Goal: Check status: Check status

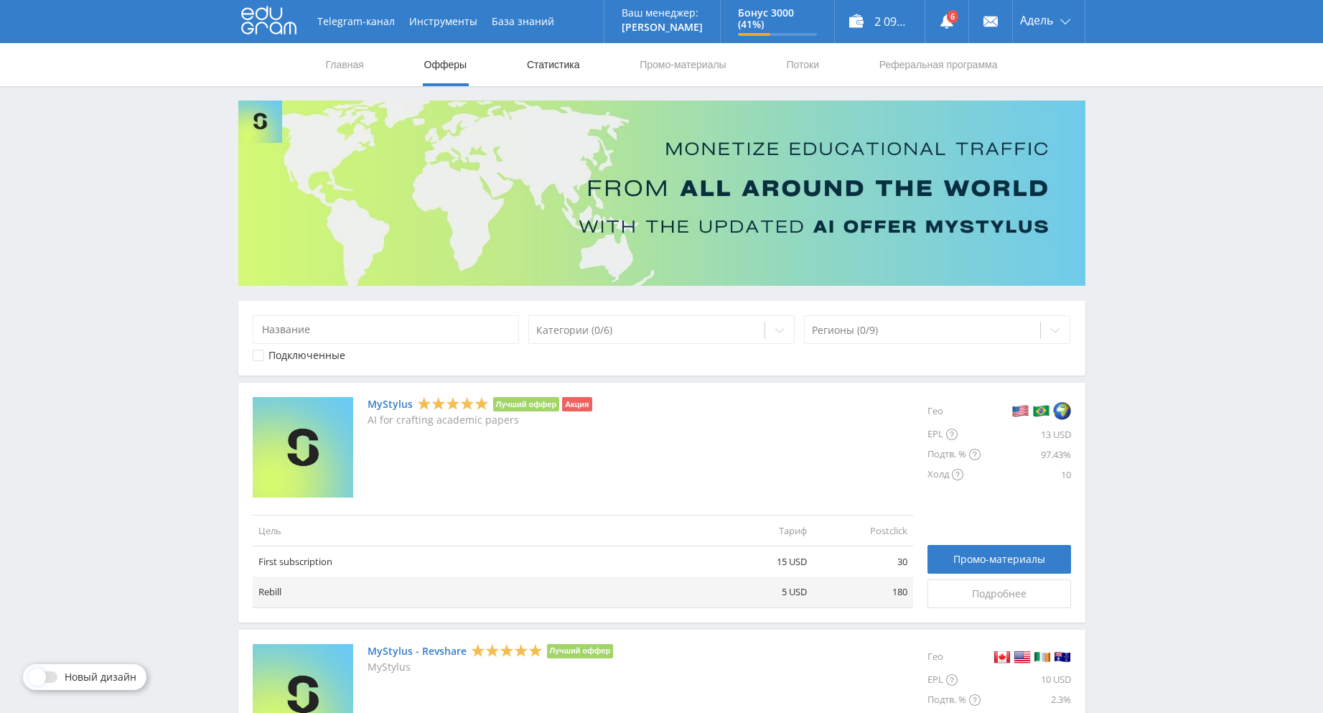
click at [566, 57] on link "Статистика" at bounding box center [553, 64] width 56 height 43
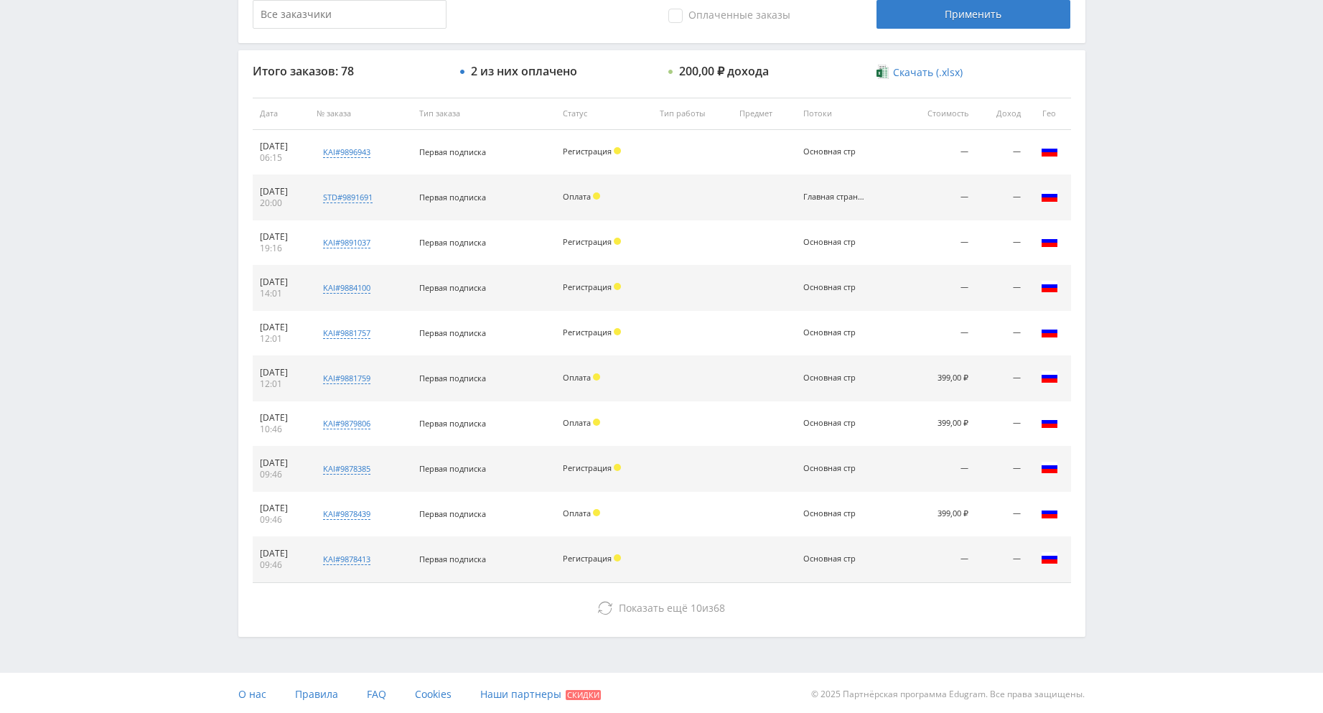
scroll to position [492, 0]
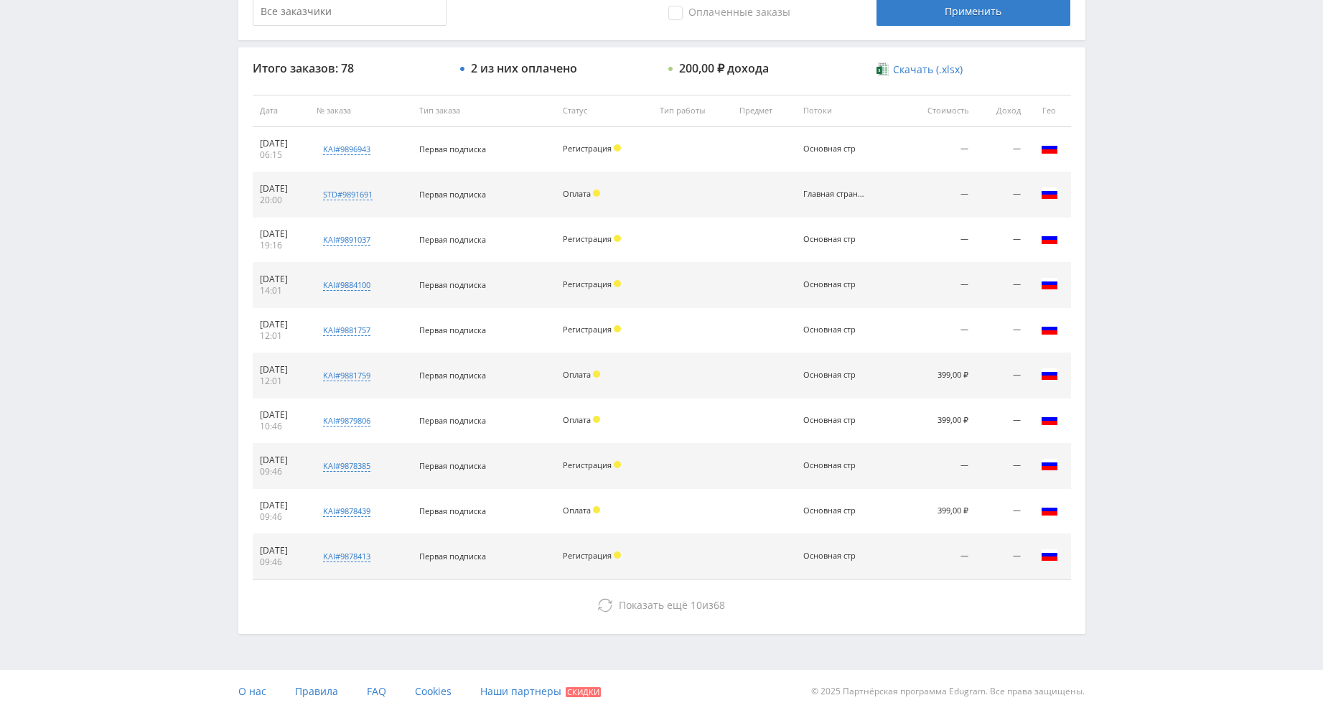
click at [780, 622] on div "Итого заказов: 78 2 из них оплачено 200,00 ₽ дохода Скачать (.xlsx) Дата № зака…" at bounding box center [661, 340] width 847 height 586
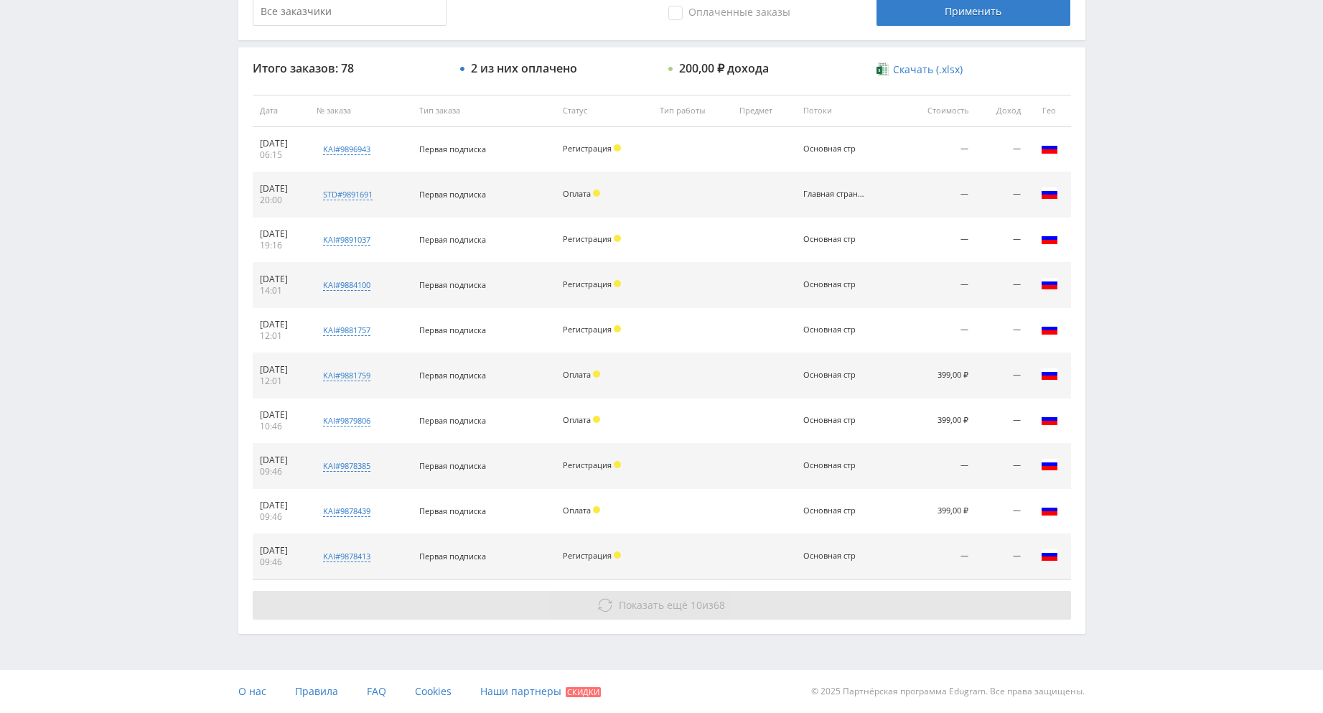
click at [775, 614] on button "Показать ещё 10 из 68" at bounding box center [662, 605] width 818 height 29
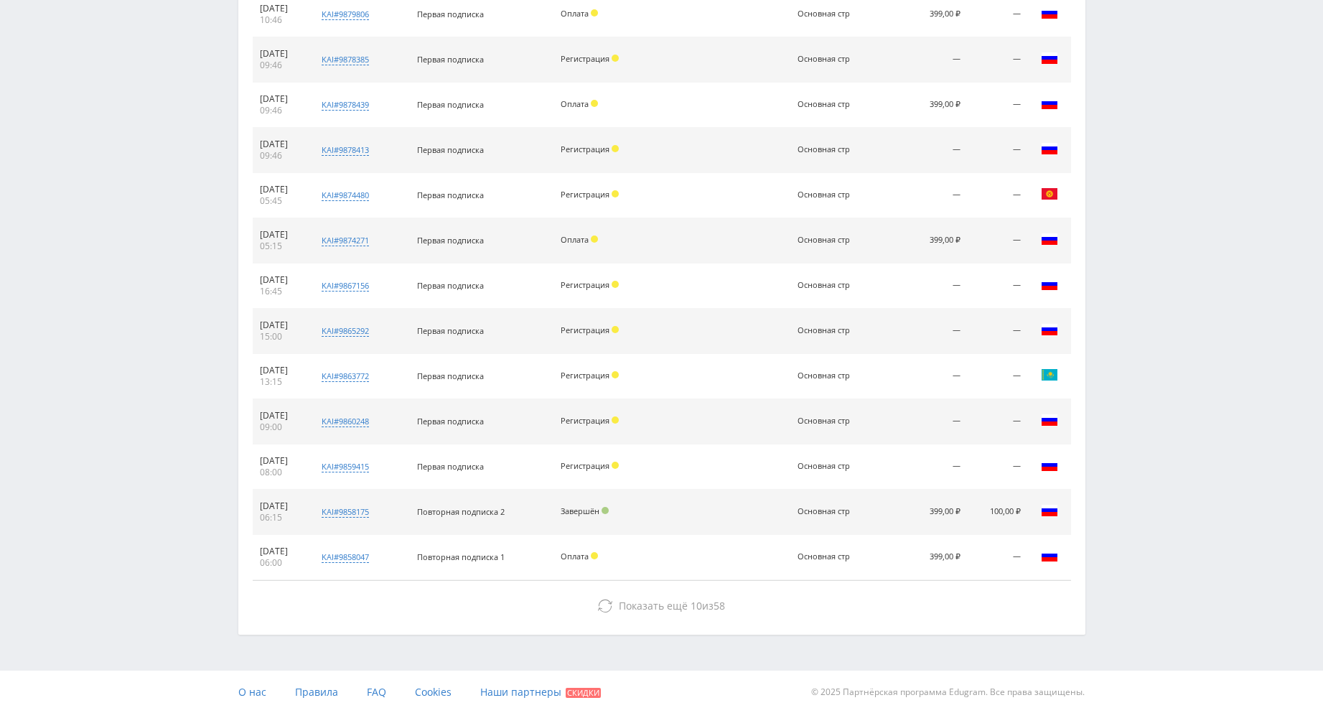
scroll to position [899, 0]
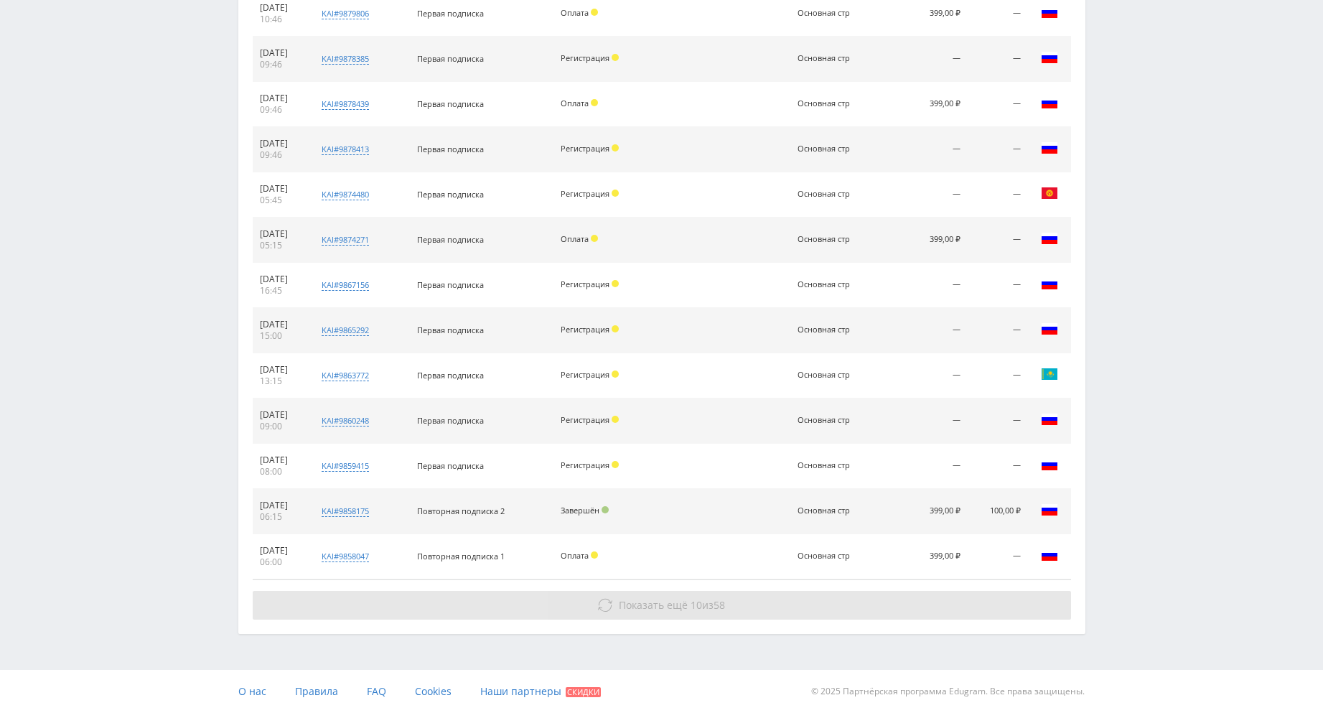
click at [711, 591] on div "Показать ещё 10 из 58" at bounding box center [662, 605] width 818 height 29
click at [787, 600] on button "Показать ещё 10 из 58" at bounding box center [662, 605] width 818 height 29
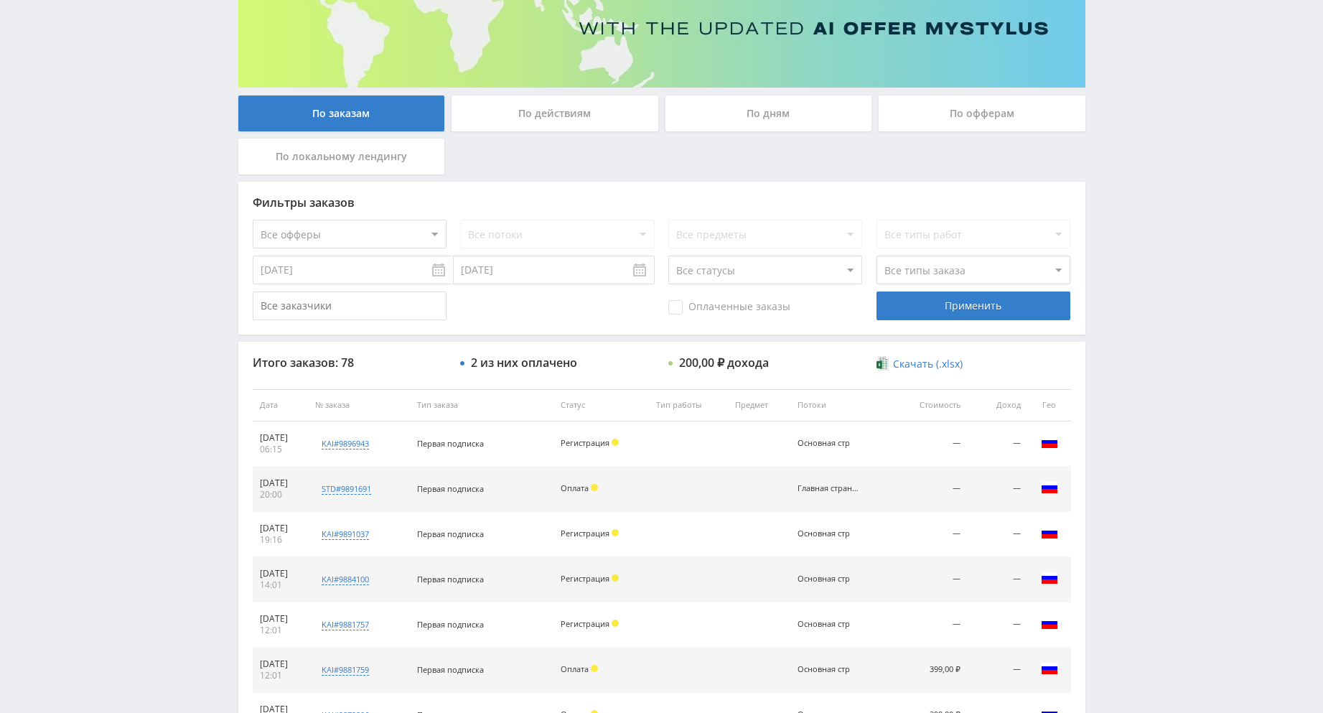
scroll to position [0, 0]
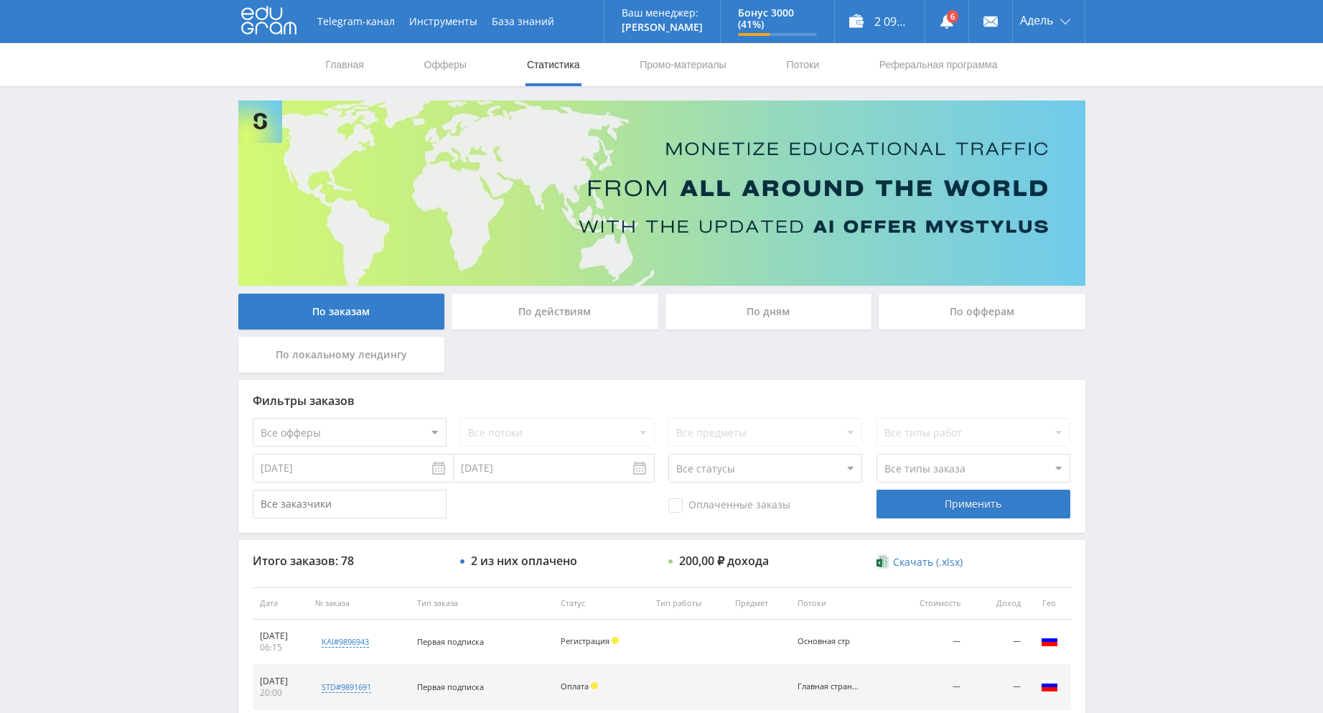
click at [967, 311] on div "По офферам" at bounding box center [981, 312] width 207 height 36
click at [0, 0] on input "По офферам" at bounding box center [0, 0] width 0 height 0
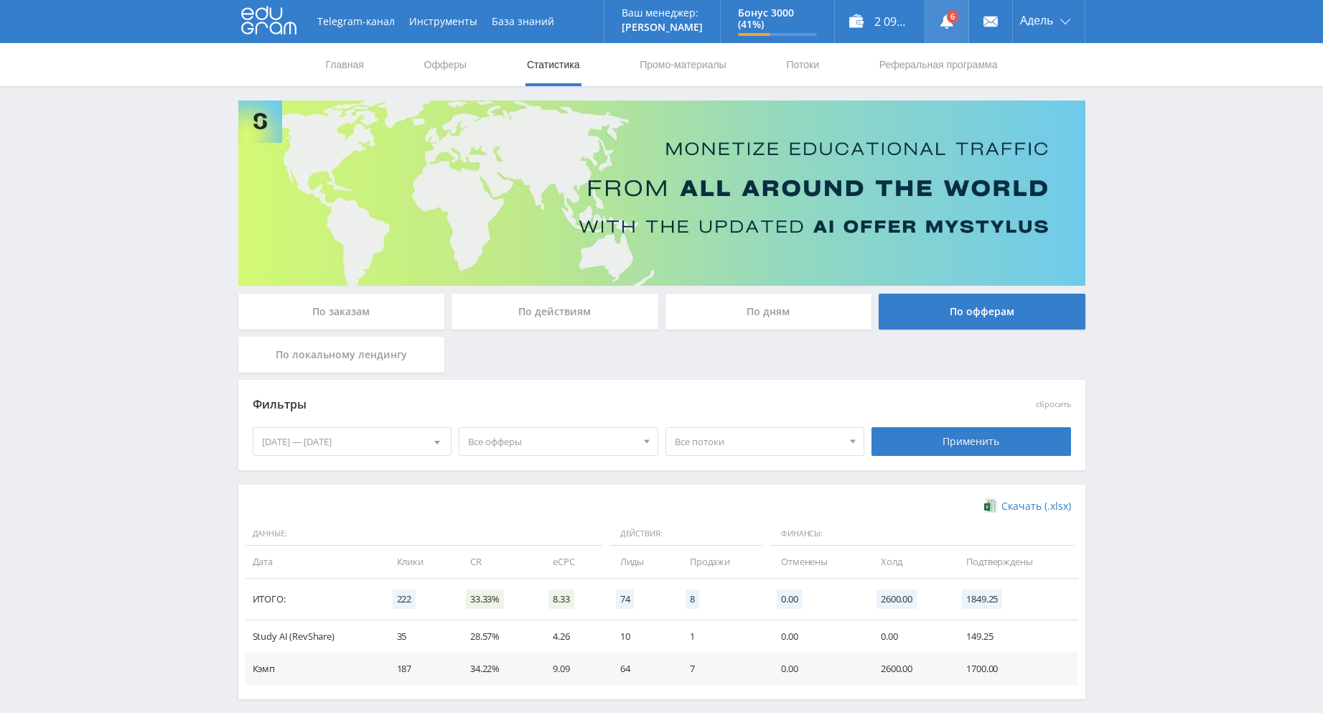
click at [964, 27] on link at bounding box center [946, 21] width 43 height 43
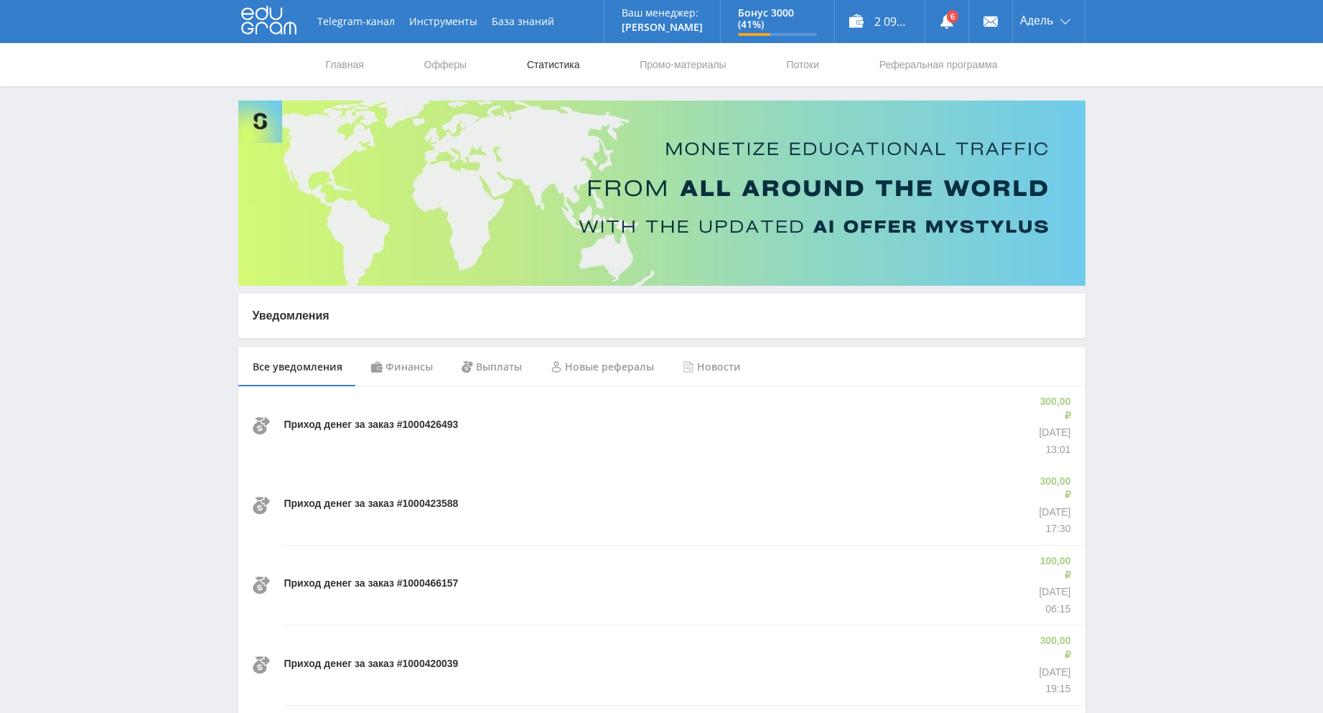
click at [528, 62] on link "Статистика" at bounding box center [553, 64] width 56 height 43
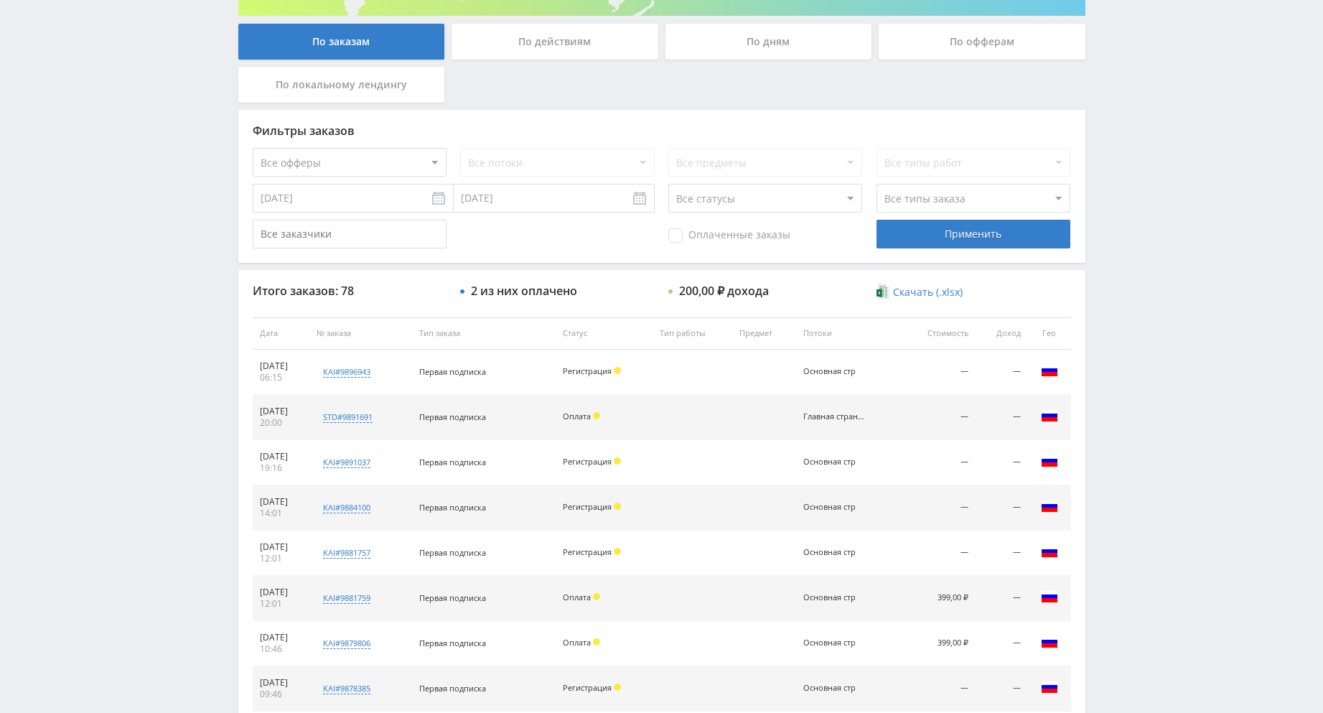
scroll to position [287, 0]
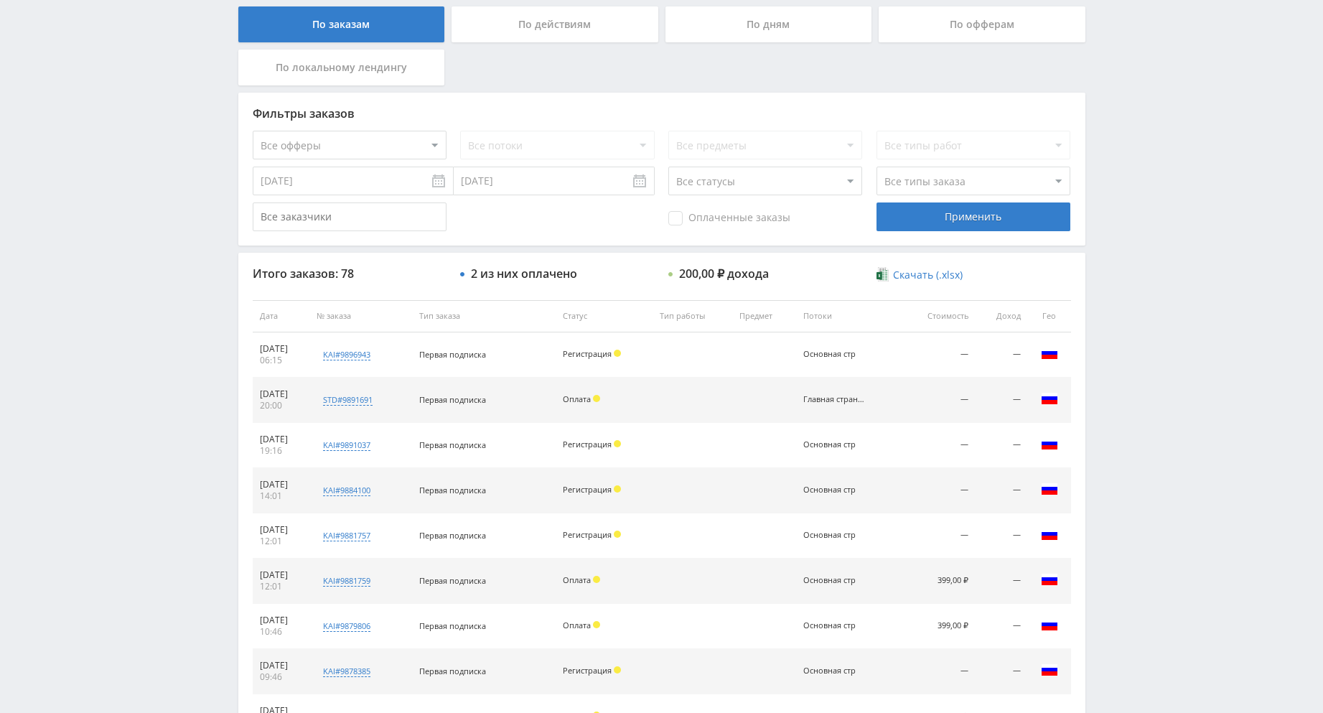
click at [683, 221] on span "Оплаченные заказы" at bounding box center [729, 218] width 122 height 14
click at [0, 0] on input "Оплаченные заказы" at bounding box center [0, 0] width 0 height 0
click at [675, 216] on span "Оплаченные заказы" at bounding box center [729, 218] width 122 height 14
click at [0, 0] on input "Оплаченные заказы" at bounding box center [0, 0] width 0 height 0
click at [682, 213] on span "Оплаченные заказы" at bounding box center [729, 218] width 122 height 14
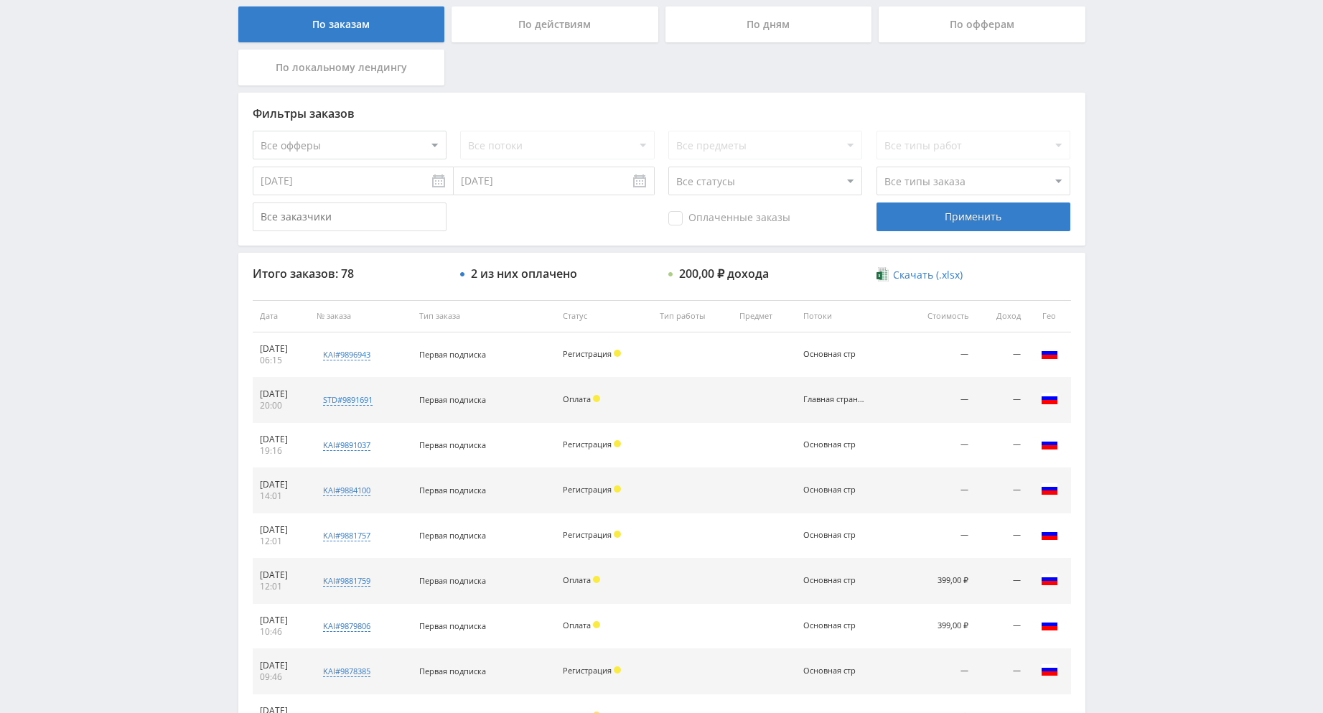
click at [0, 0] on input "Оплаченные заказы" at bounding box center [0, 0] width 0 height 0
click at [943, 205] on div "Применить" at bounding box center [973, 216] width 194 height 29
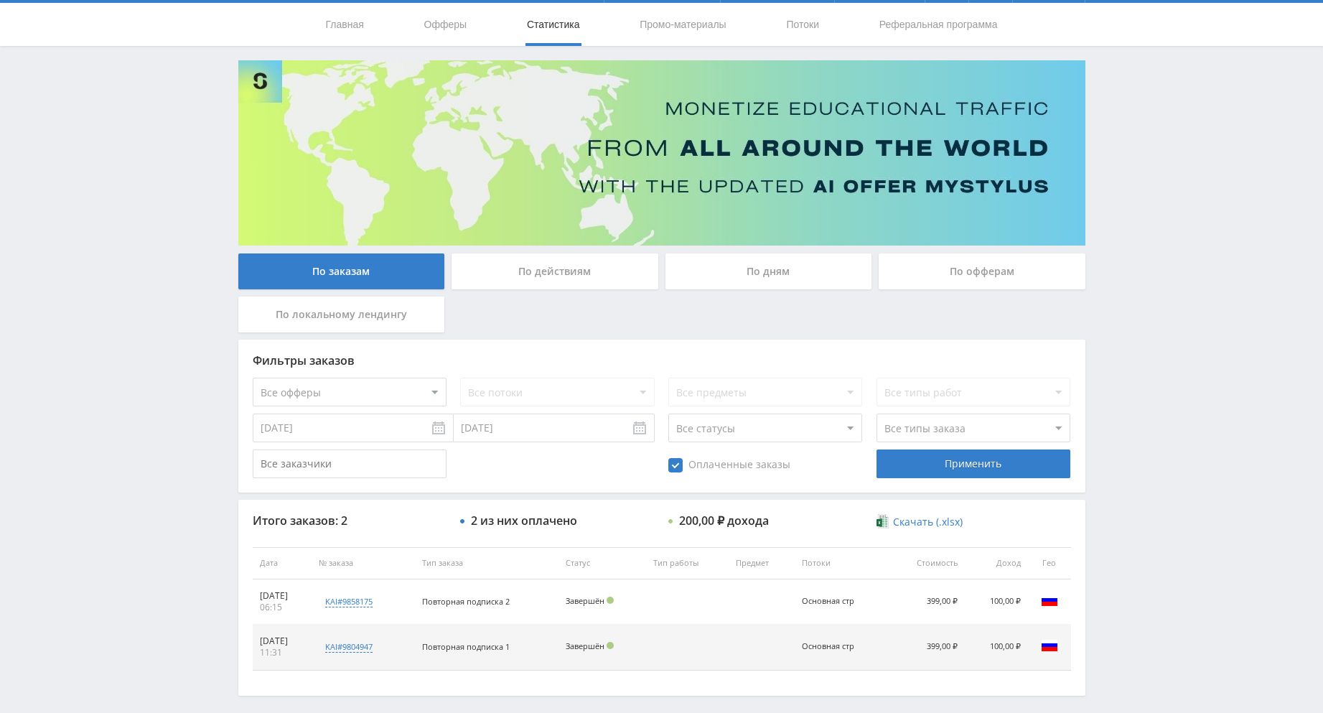
scroll to position [102, 0]
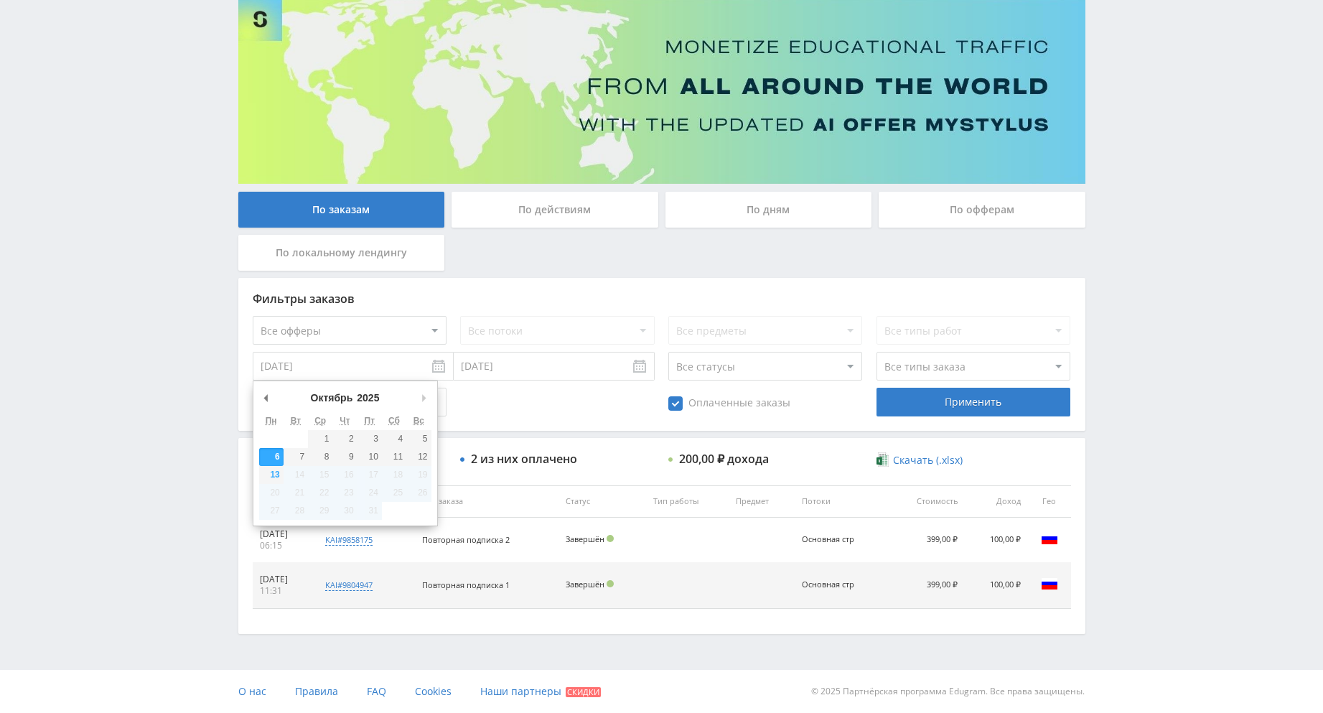
click at [433, 361] on input "06.10.2025" at bounding box center [353, 366] width 201 height 29
click at [592, 398] on div "Оплаченные заказы Применить" at bounding box center [662, 402] width 818 height 29
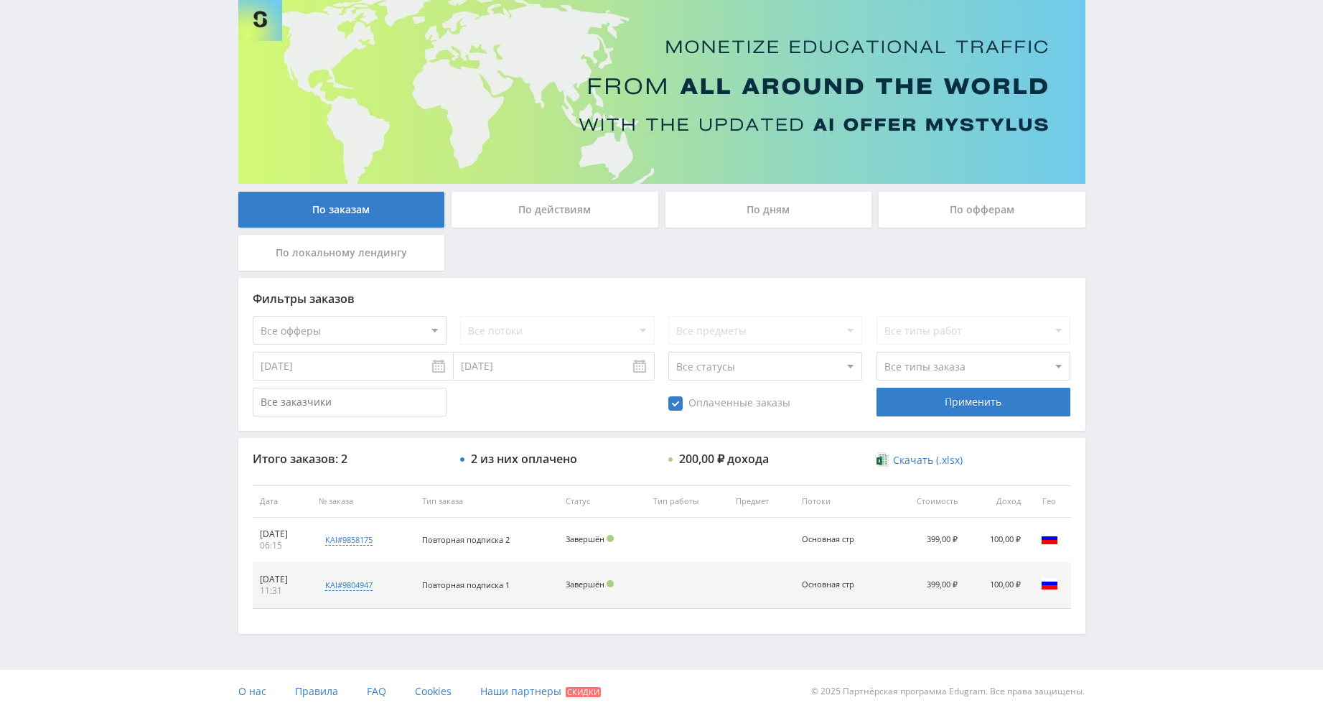
click at [687, 402] on span "Оплаченные заказы" at bounding box center [729, 403] width 122 height 14
click at [0, 0] on input "Оплаченные заказы" at bounding box center [0, 0] width 0 height 0
click at [904, 397] on div "Применить" at bounding box center [973, 402] width 194 height 29
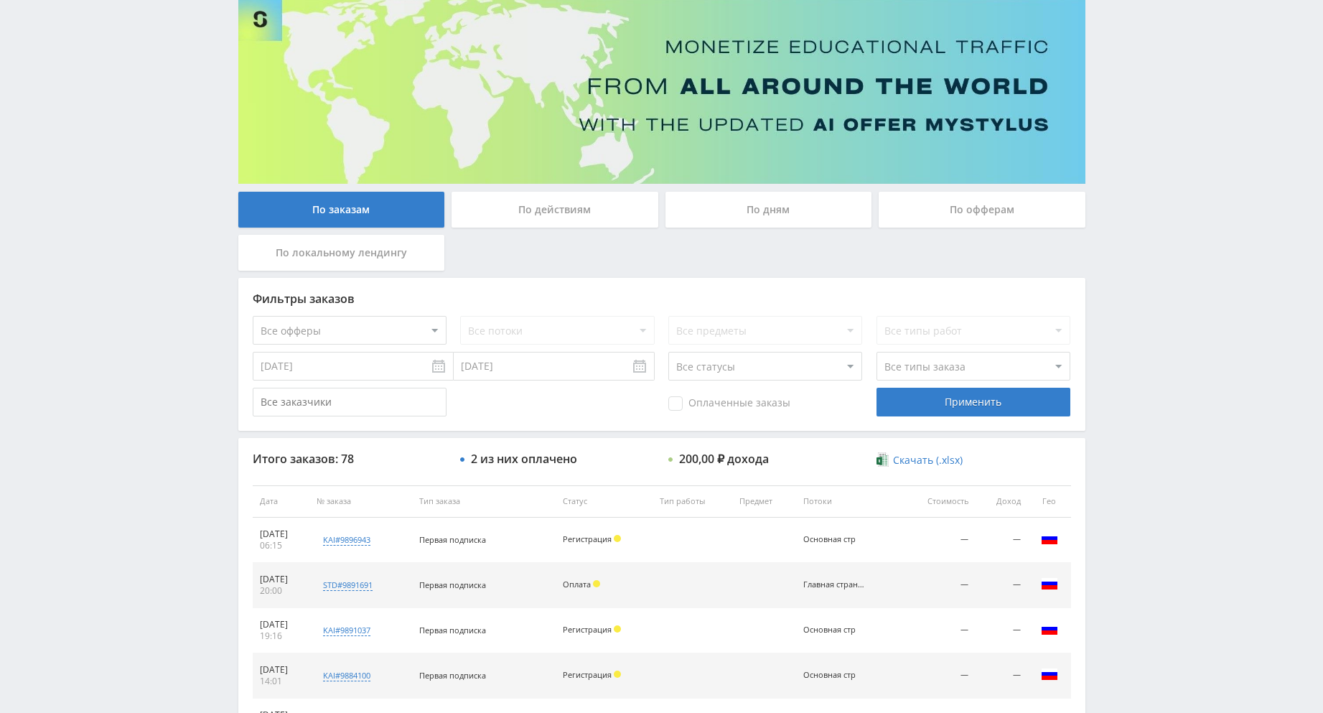
click at [515, 208] on div "По действиям" at bounding box center [554, 210] width 207 height 36
click at [0, 0] on input "По действиям" at bounding box center [0, 0] width 0 height 0
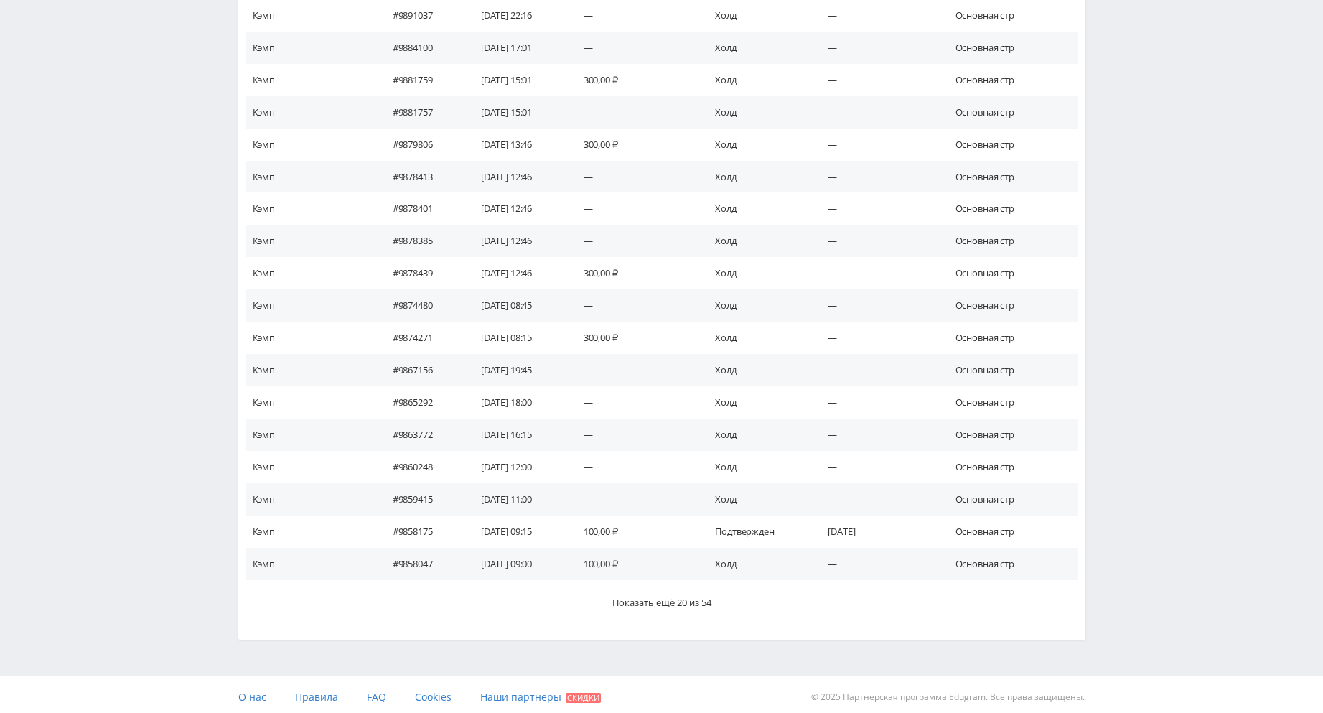
scroll to position [653, 0]
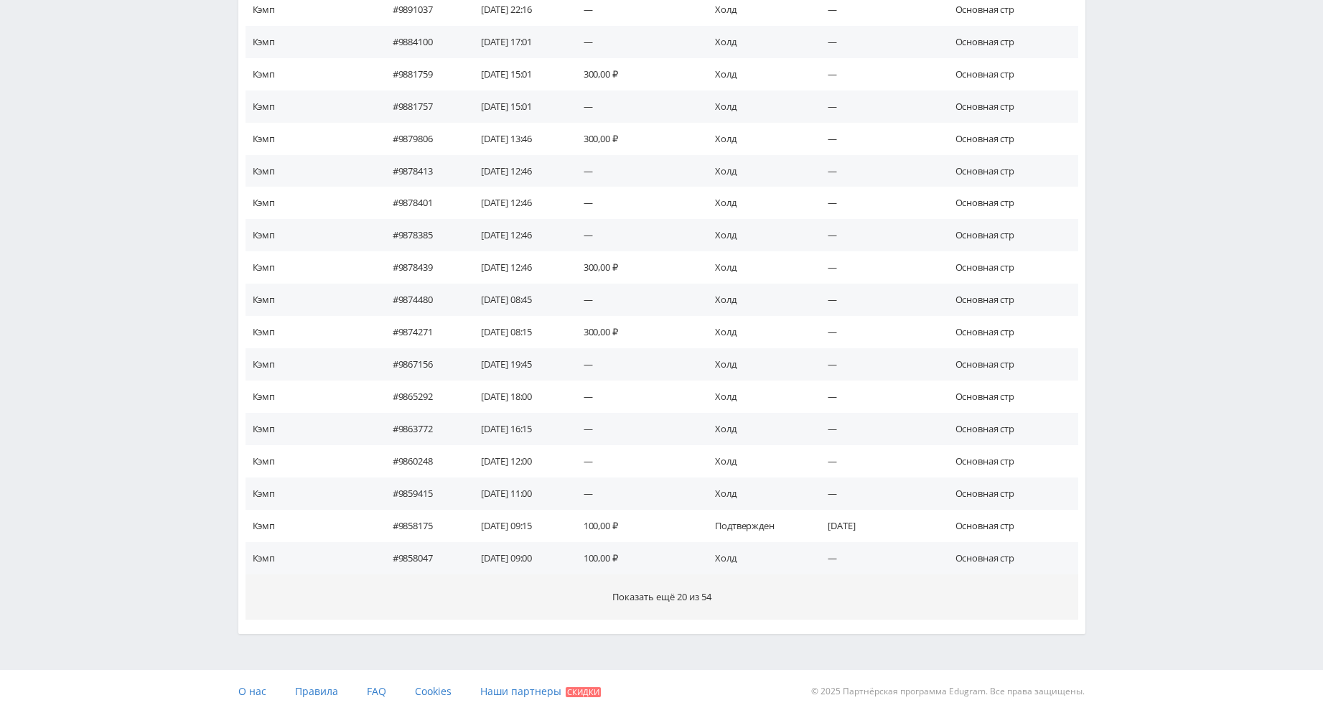
click at [685, 594] on span "Показать ещё 20 из 54" at bounding box center [661, 596] width 99 height 13
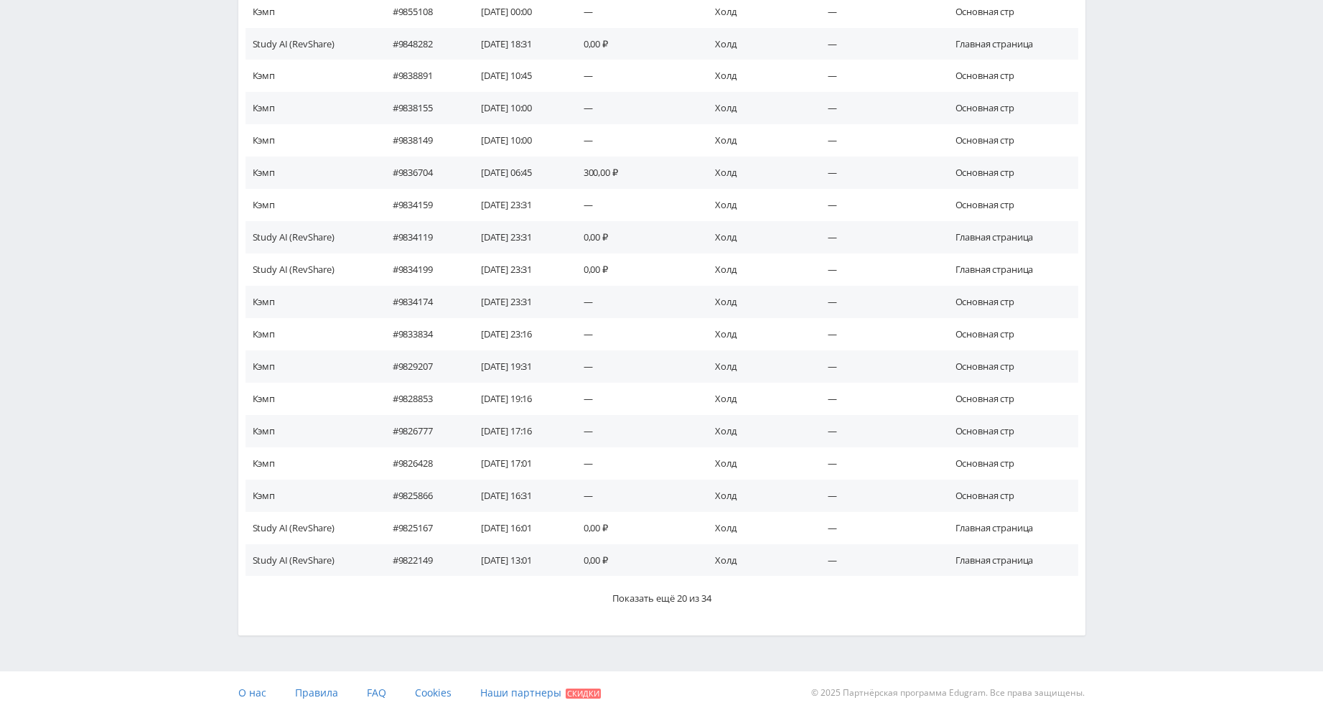
scroll to position [1298, 0]
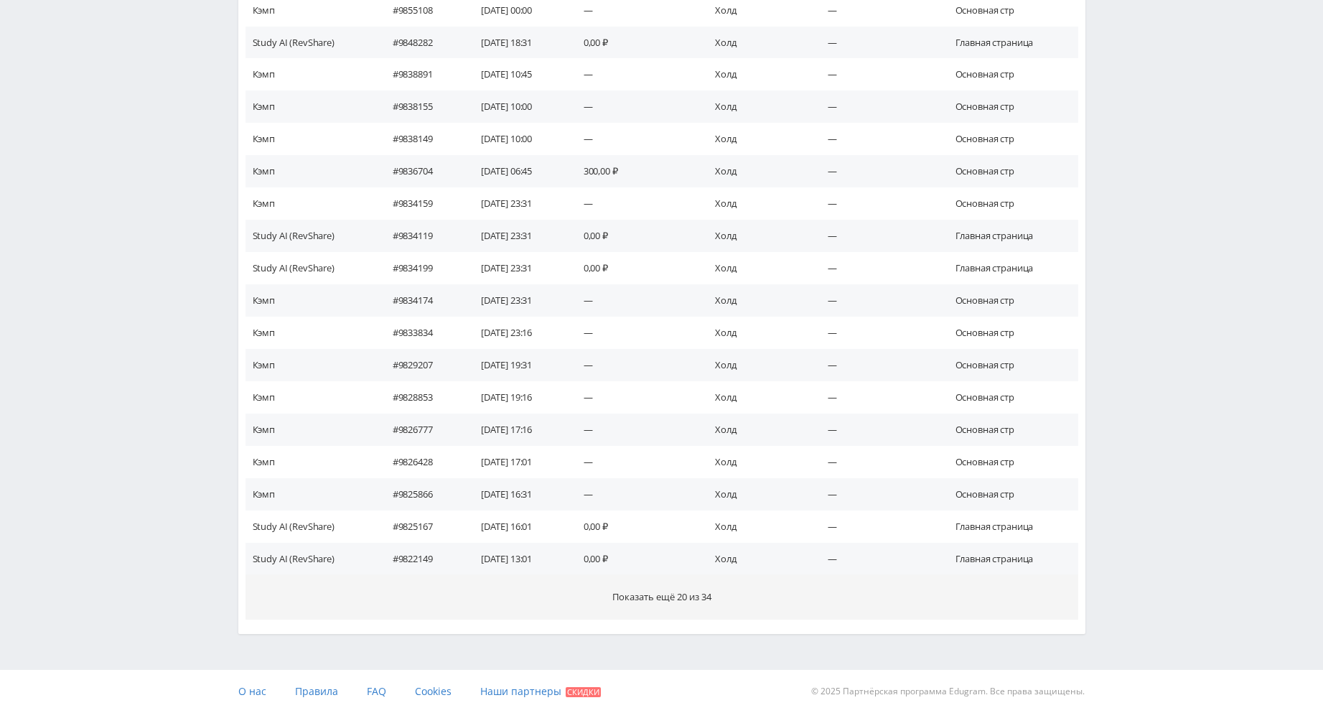
click at [698, 589] on button "Показать ещё 20 из 34" at bounding box center [661, 596] width 833 height 45
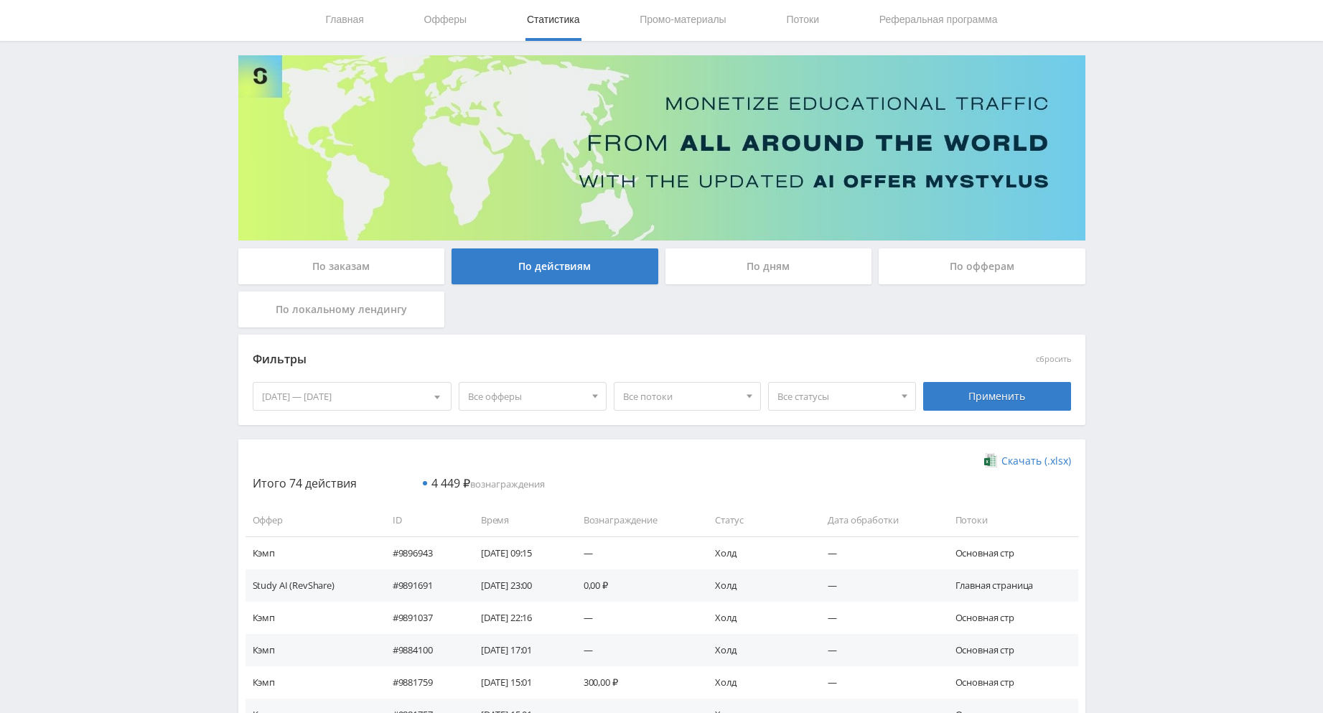
scroll to position [0, 0]
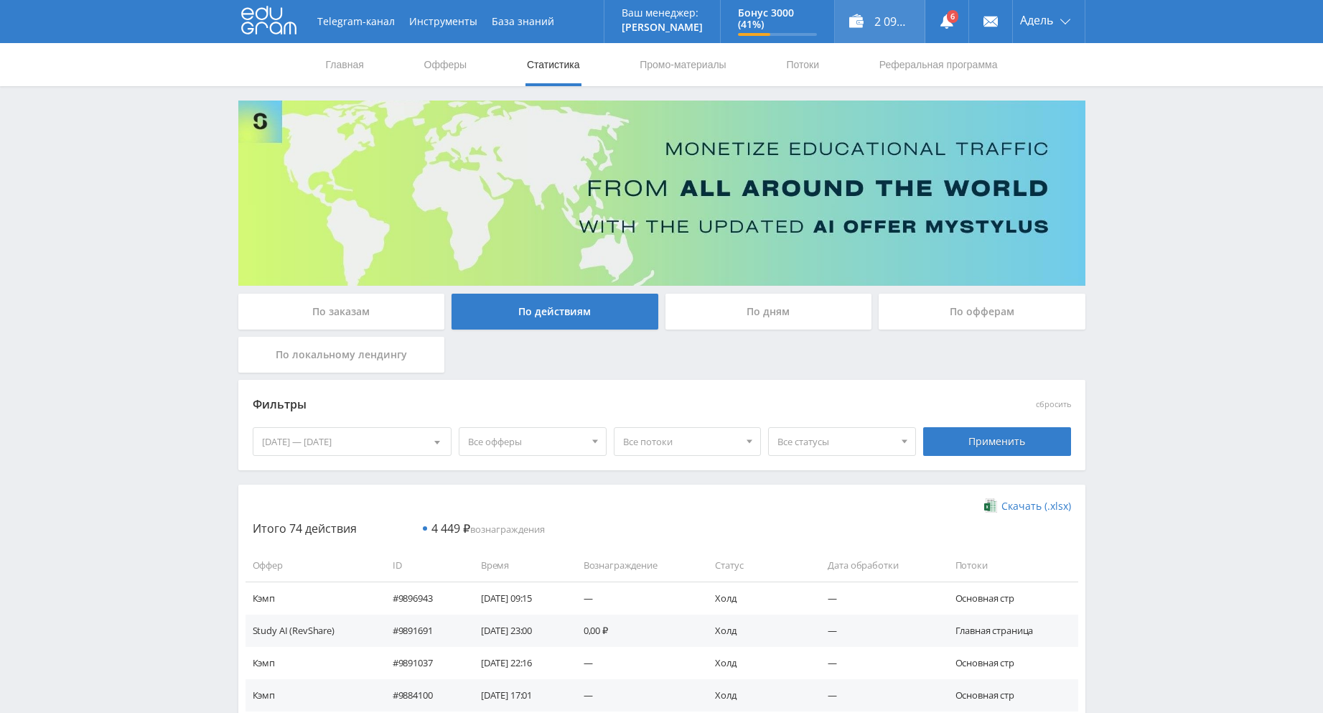
click at [873, 29] on div "2 098,50 ₽" at bounding box center [880, 21] width 90 height 43
